Goal: Task Accomplishment & Management: Manage account settings

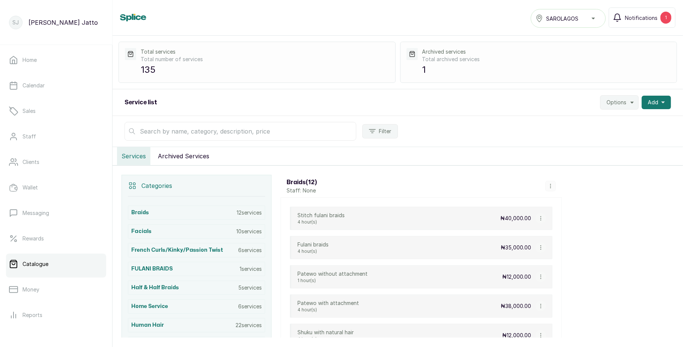
scroll to position [30, 0]
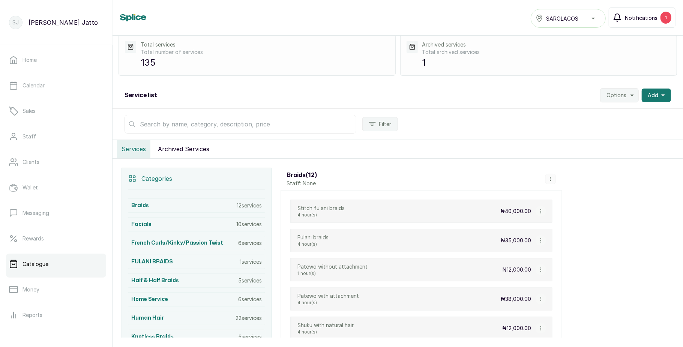
click at [635, 24] on button "Notifications 1" at bounding box center [642, 18] width 67 height 20
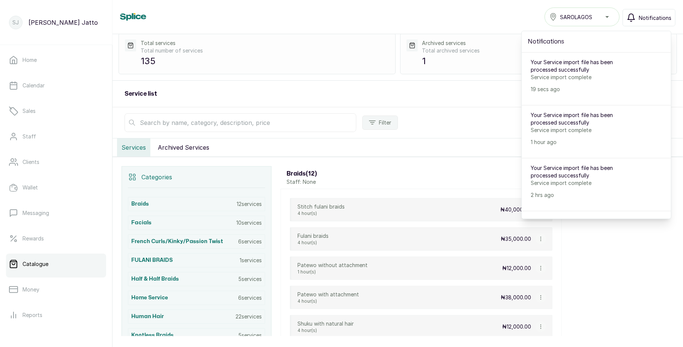
click at [635, 24] on button "Notifications" at bounding box center [649, 17] width 53 height 17
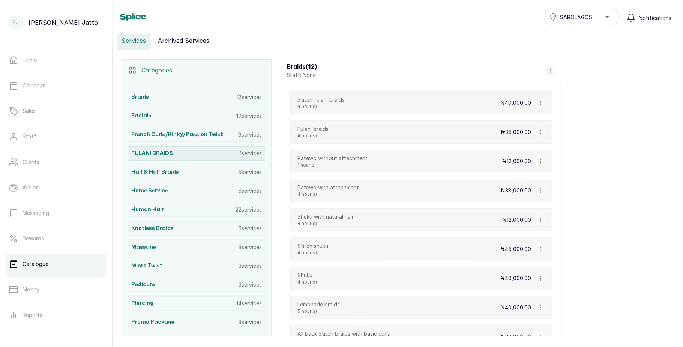
scroll to position [138, 0]
click at [168, 209] on div "Human Hair 22 services" at bounding box center [196, 209] width 137 height 14
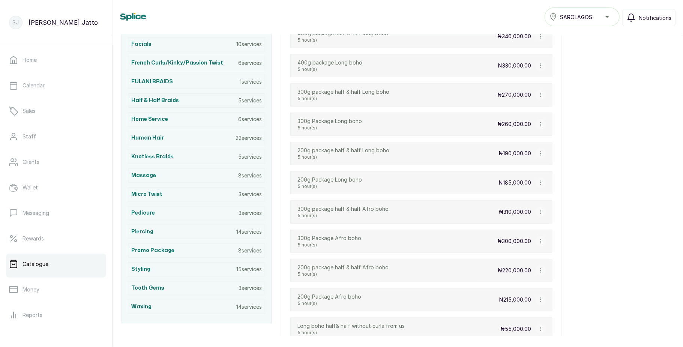
scroll to position [209, 0]
click at [180, 107] on div "Half & Half Braids 5 services" at bounding box center [196, 101] width 137 height 14
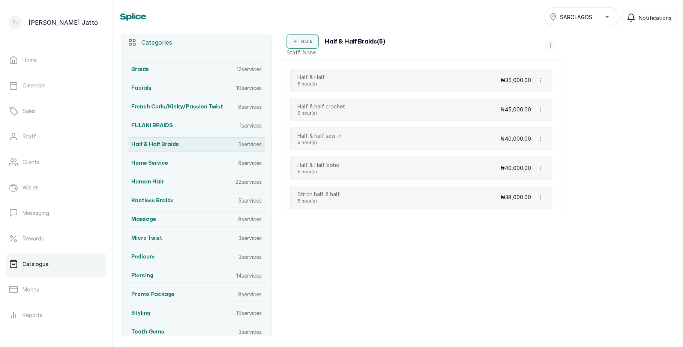
scroll to position [164, 0]
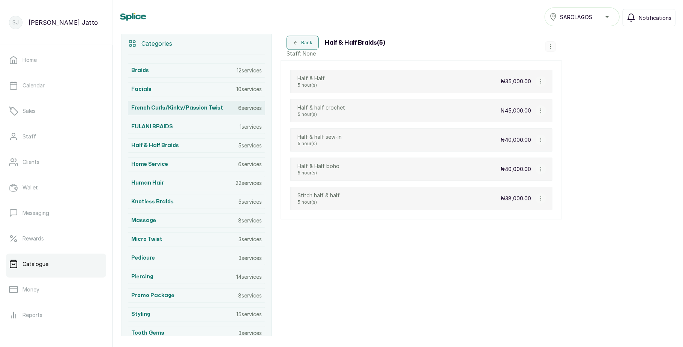
click at [214, 110] on h3 "French curls/Kinky/Passion Twist" at bounding box center [177, 108] width 92 height 8
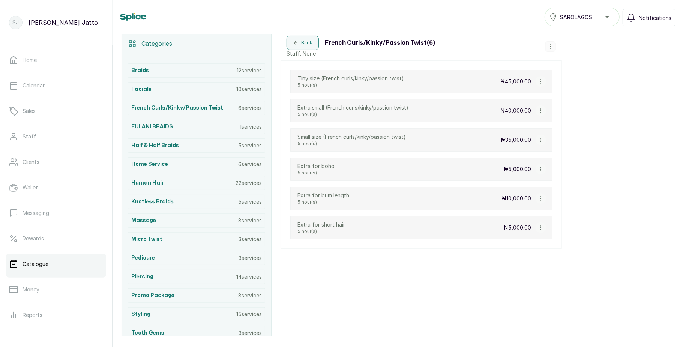
scroll to position [0, 0]
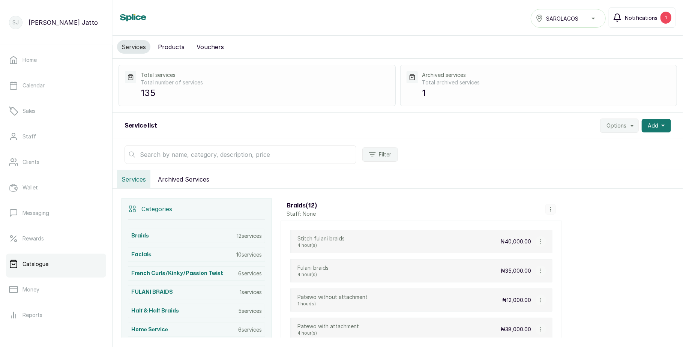
click at [633, 16] on span "Notifications" at bounding box center [641, 18] width 33 height 8
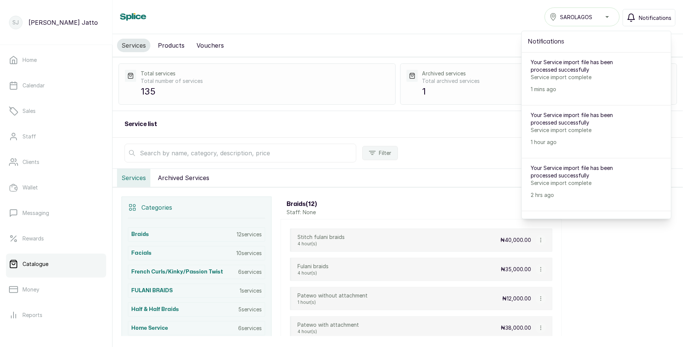
click at [633, 16] on icon "button" at bounding box center [631, 17] width 9 height 9
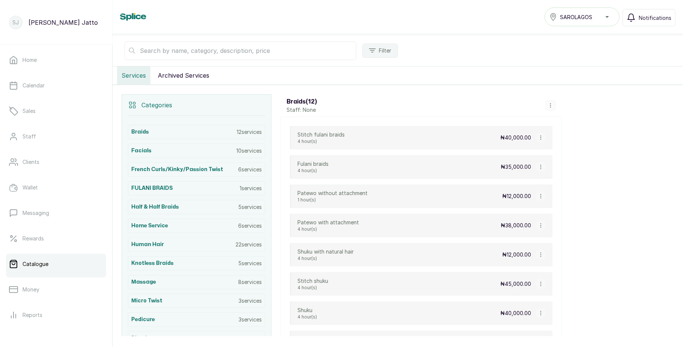
scroll to position [102, 0]
click at [231, 168] on div "French curls/Kinky/Passion Twist 6 services" at bounding box center [196, 169] width 137 height 14
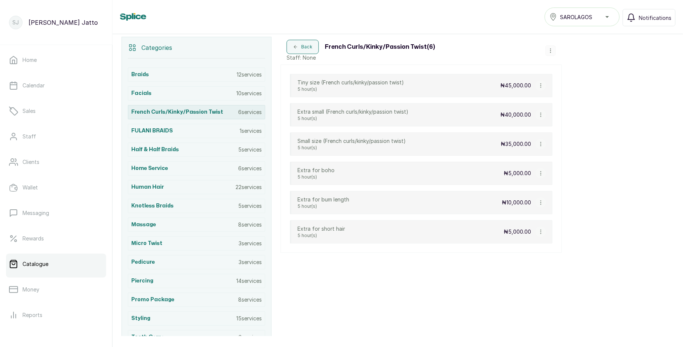
scroll to position [164, 0]
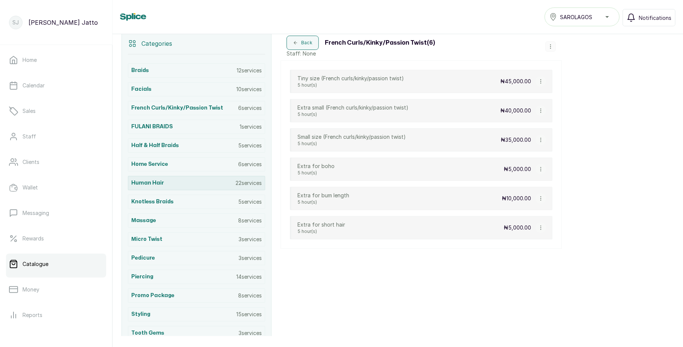
click at [253, 187] on p "22 services" at bounding box center [249, 183] width 26 height 8
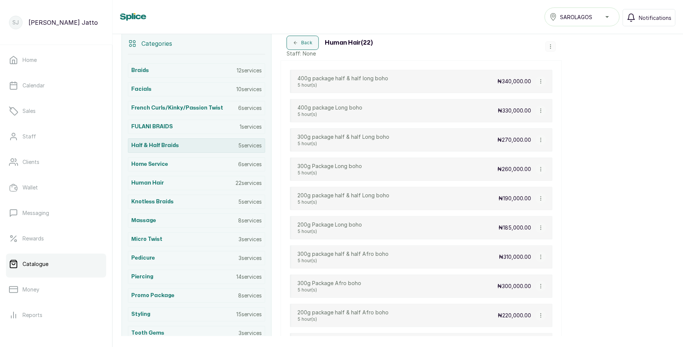
click at [197, 150] on div "Half & Half Braids 5 services" at bounding box center [196, 145] width 137 height 14
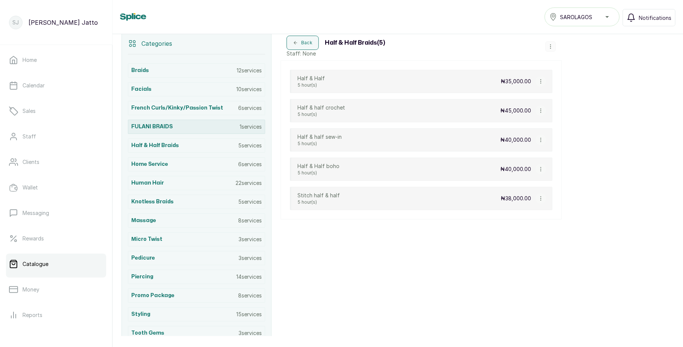
click at [203, 131] on div "FULANI BRAIDS 1 services" at bounding box center [196, 127] width 137 height 14
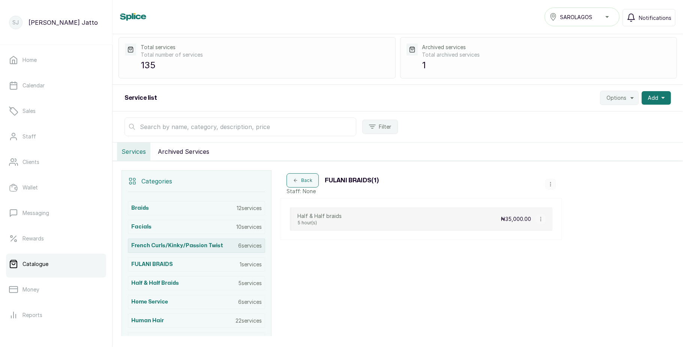
scroll to position [27, 0]
click at [161, 266] on h3 "FULANI BRAIDS" at bounding box center [152, 264] width 42 height 8
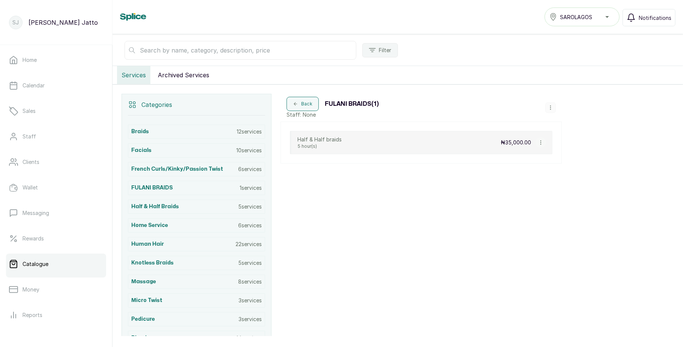
scroll to position [102, 0]
click at [240, 191] on p "1 services" at bounding box center [251, 189] width 22 height 8
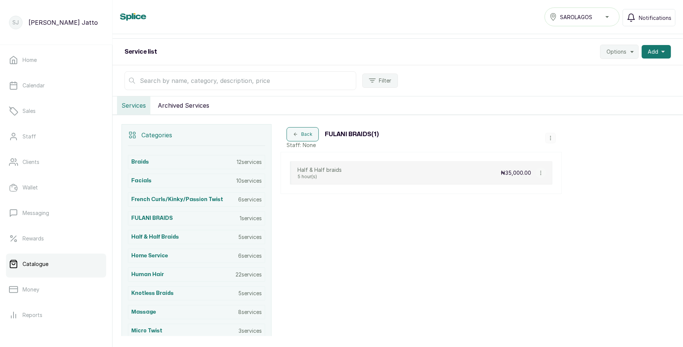
scroll to position [71, 0]
click at [552, 140] on icon "button" at bounding box center [550, 139] width 5 height 5
click at [622, 169] on div "Categories Braids 12 services Facials 10 services French curls/Kinky/Passion Tw…" at bounding box center [398, 293] width 571 height 354
click at [203, 168] on div "Braids 12 services" at bounding box center [196, 163] width 137 height 14
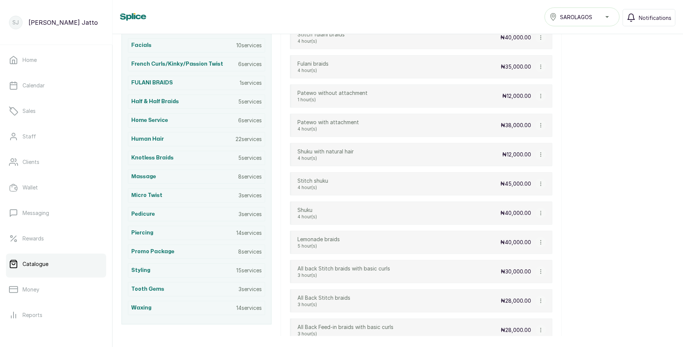
scroll to position [207, 0]
click at [368, 236] on div "Lemonade braids 5 hour(s) ₦40,000.00" at bounding box center [421, 242] width 263 height 23
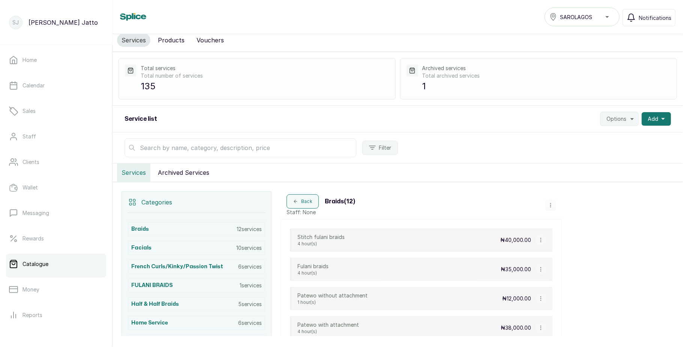
scroll to position [70, 0]
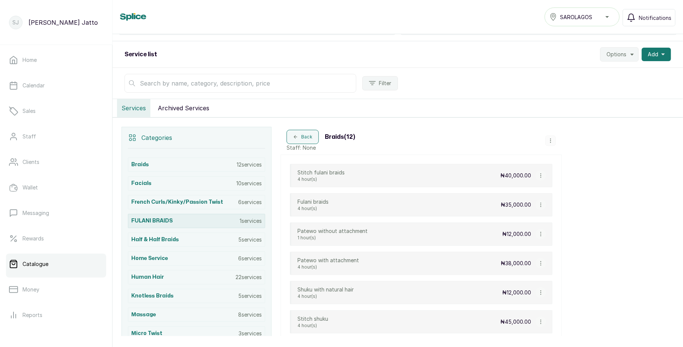
click at [234, 227] on div "FULANI BRAIDS 1 services" at bounding box center [196, 221] width 137 height 14
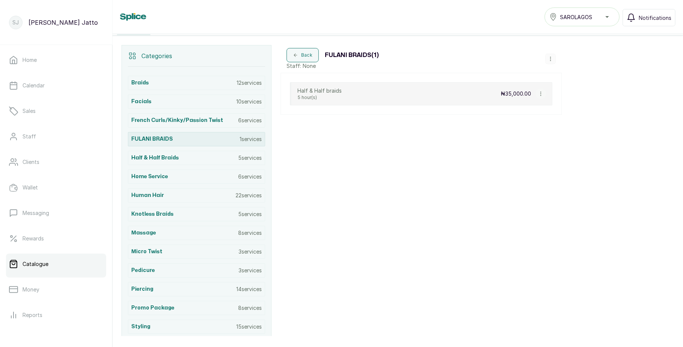
scroll to position [164, 0]
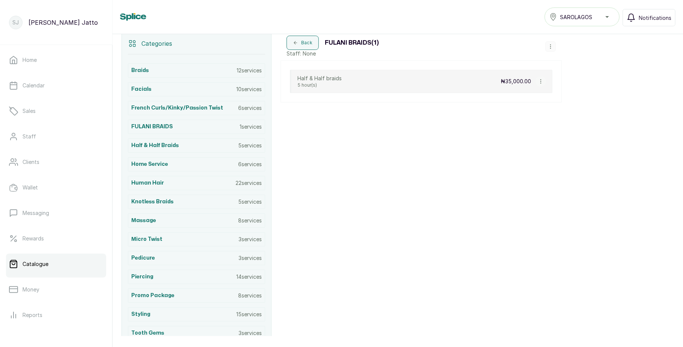
click at [540, 84] on icon "button" at bounding box center [540, 81] width 5 height 5
click at [566, 126] on span "Archive Service" at bounding box center [582, 124] width 45 height 9
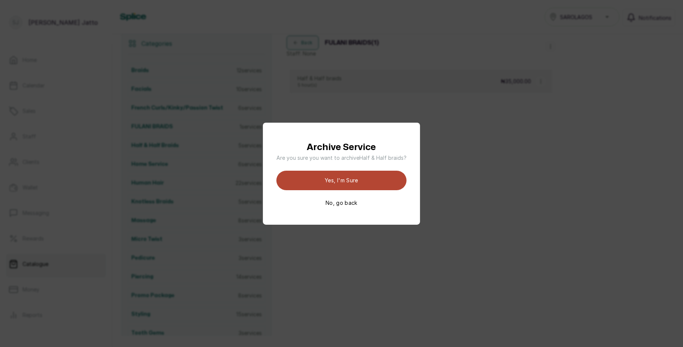
click at [367, 183] on button "Yes, I'm sure" at bounding box center [342, 181] width 130 height 20
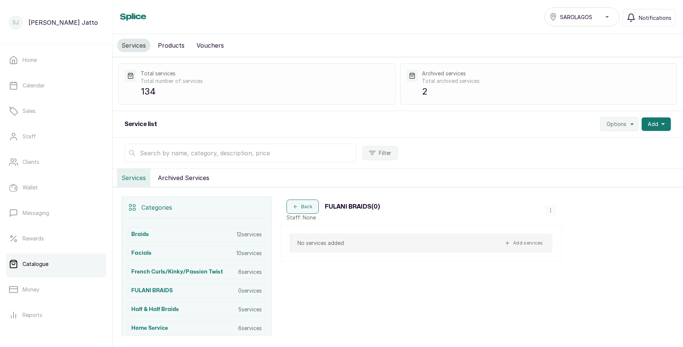
click at [170, 48] on button "Products" at bounding box center [171, 46] width 36 height 14
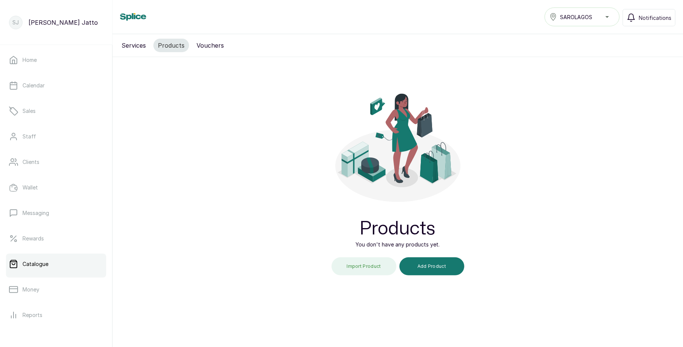
click at [142, 45] on button "Services" at bounding box center [133, 46] width 33 height 14
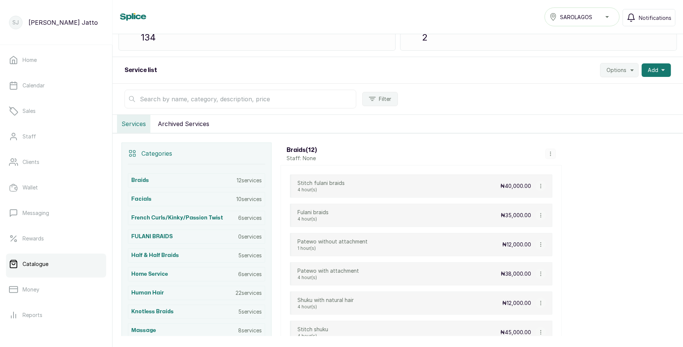
scroll to position [72, 0]
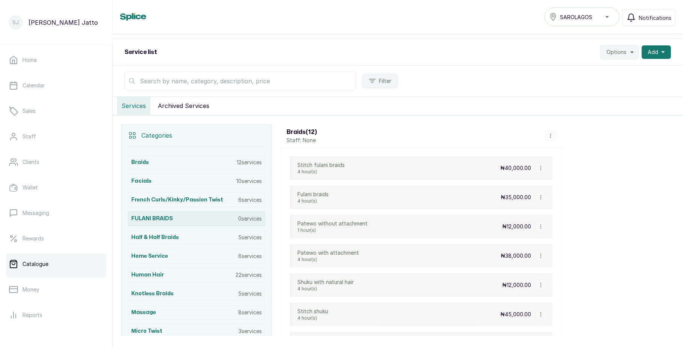
click at [230, 218] on div "FULANI BRAIDS 0 services" at bounding box center [196, 219] width 137 height 14
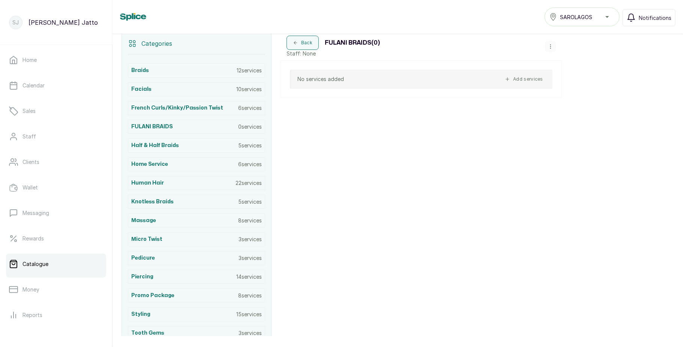
scroll to position [0, 0]
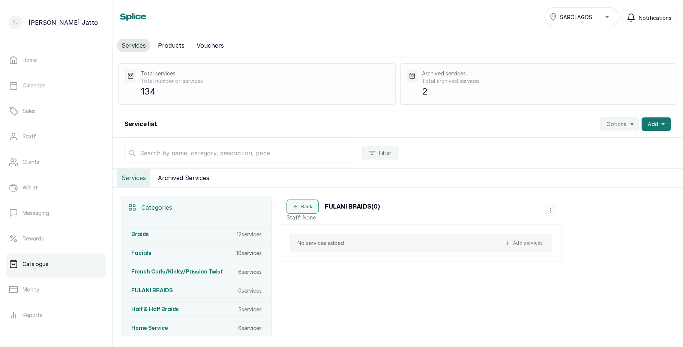
click at [182, 174] on button "Archived Services" at bounding box center [183, 178] width 60 height 18
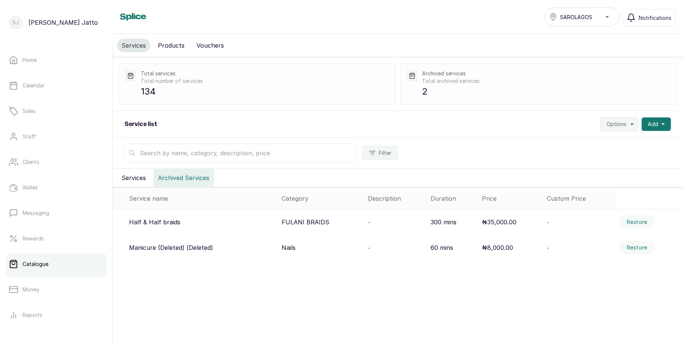
click at [134, 181] on button "Services" at bounding box center [133, 178] width 33 height 18
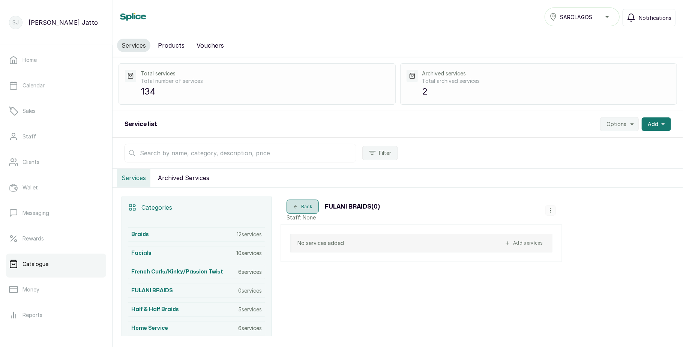
click at [303, 204] on button "Back" at bounding box center [303, 207] width 32 height 14
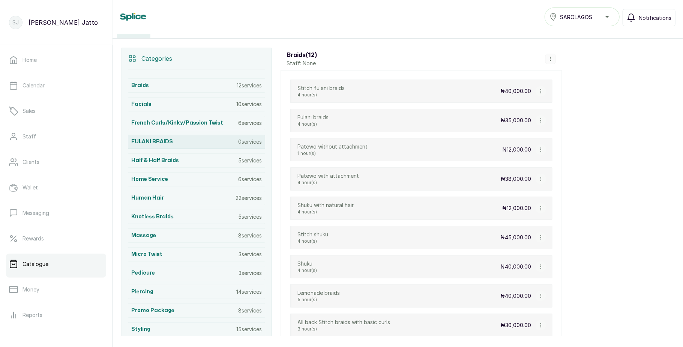
scroll to position [147, 0]
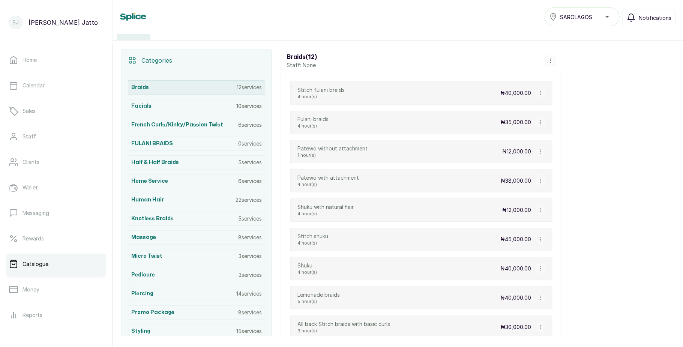
click at [197, 85] on div "Braids 12 services" at bounding box center [196, 87] width 137 height 14
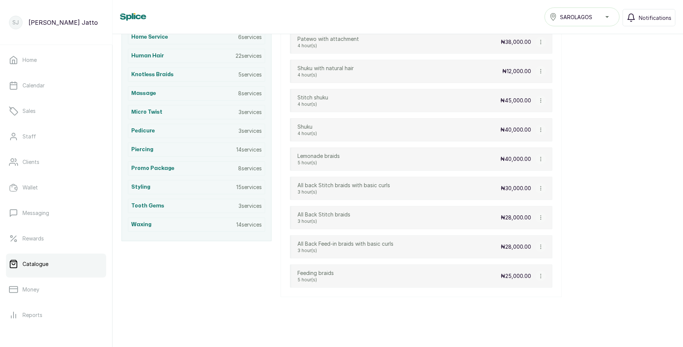
scroll to position [0, 0]
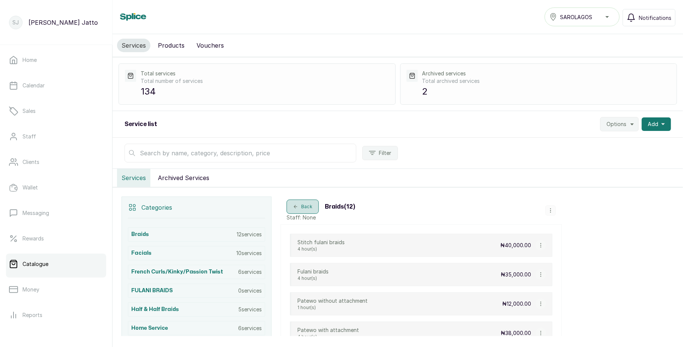
click at [295, 206] on icon "button" at bounding box center [295, 206] width 5 height 5
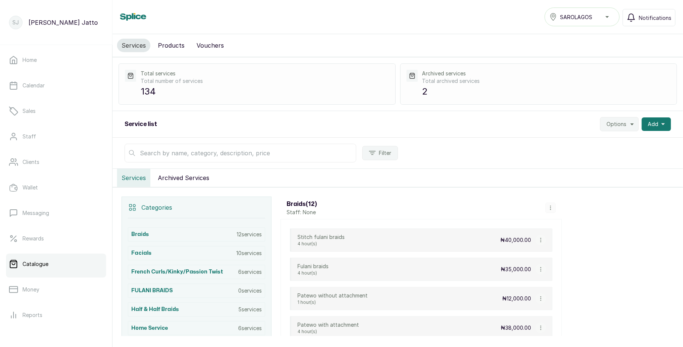
click at [234, 155] on input "text" at bounding box center [241, 153] width 232 height 19
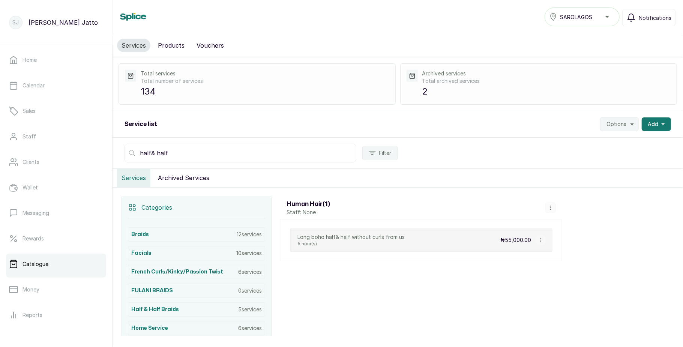
click at [151, 154] on input "half& half" at bounding box center [241, 153] width 232 height 19
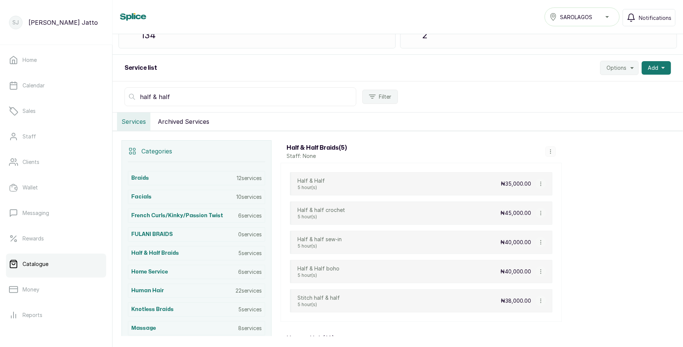
scroll to position [57, 0]
drag, startPoint x: 220, startPoint y: 108, endPoint x: 217, endPoint y: 93, distance: 15.3
click at [217, 93] on div "half & half Filter" at bounding box center [398, 96] width 571 height 31
click at [217, 93] on input "half & half" at bounding box center [241, 96] width 232 height 19
type input "h"
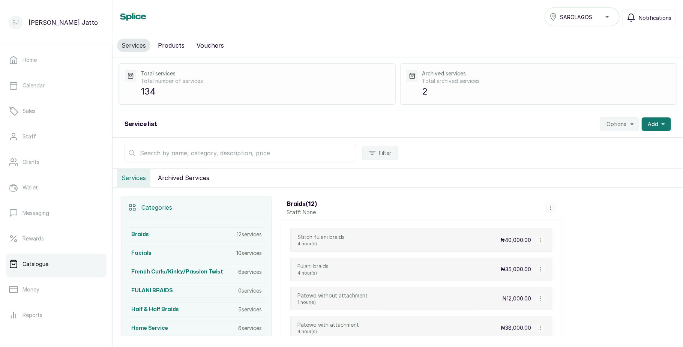
scroll to position [84, 0]
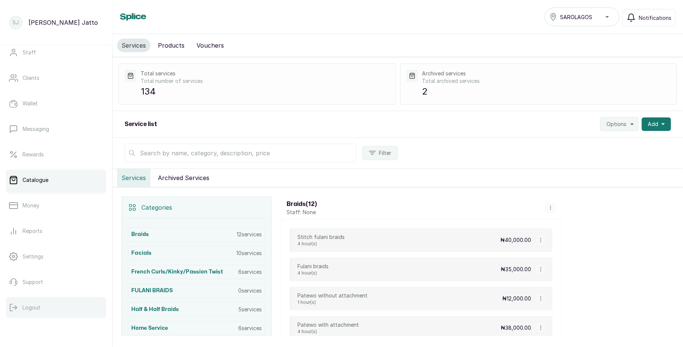
click at [29, 313] on button "Logout" at bounding box center [56, 307] width 100 height 21
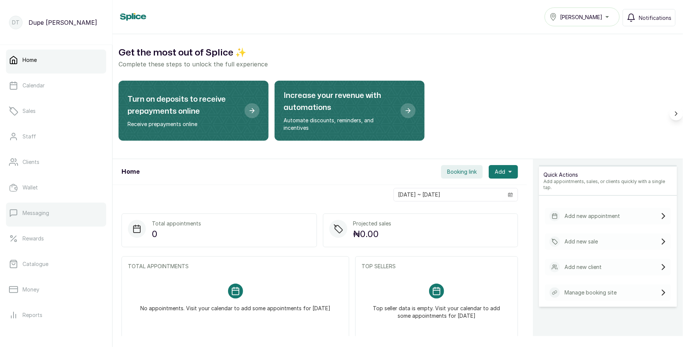
scroll to position [84, 0]
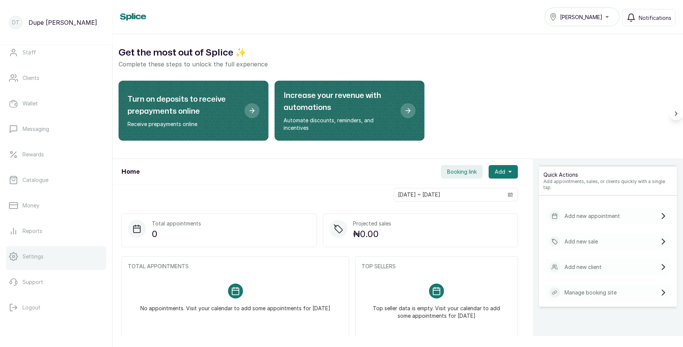
click at [34, 253] on p "Settings" at bounding box center [33, 257] width 21 height 8
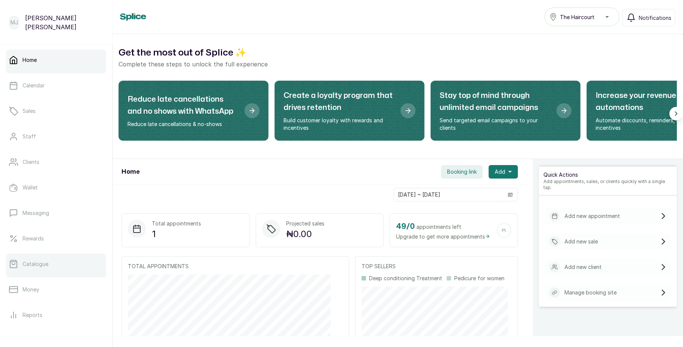
scroll to position [84, 0]
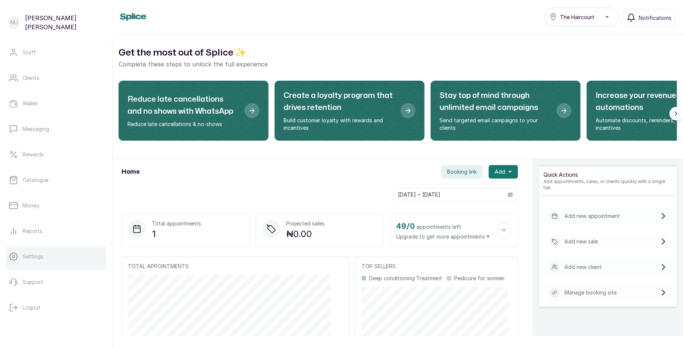
click at [48, 262] on link "Settings" at bounding box center [56, 256] width 100 height 21
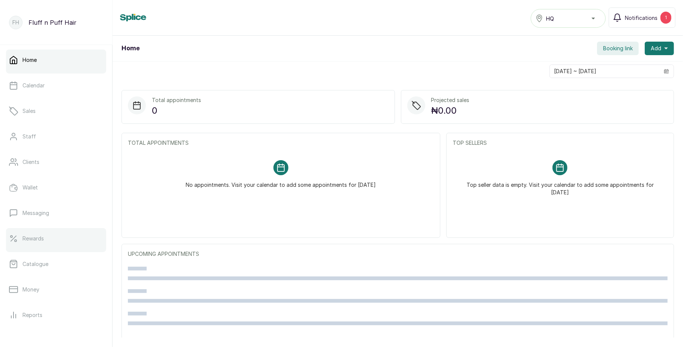
scroll to position [84, 0]
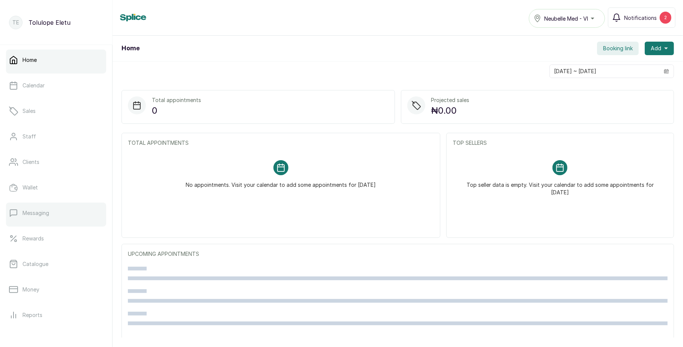
scroll to position [84, 0]
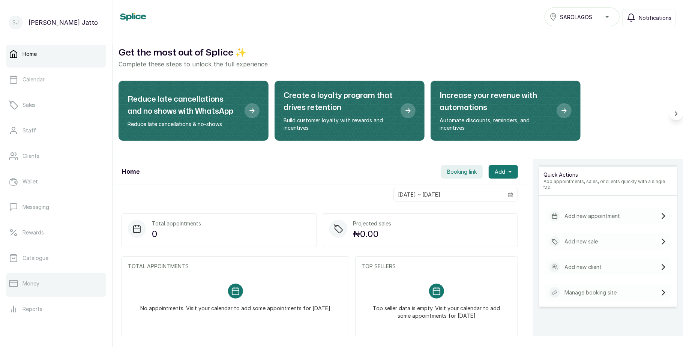
scroll to position [5, 0]
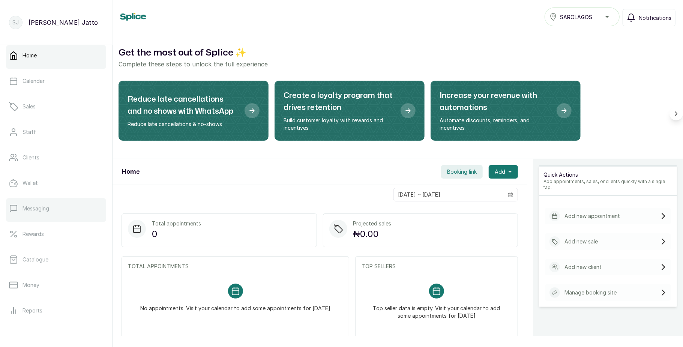
click at [66, 214] on link "Messaging" at bounding box center [56, 208] width 100 height 21
